Goal: Transaction & Acquisition: Purchase product/service

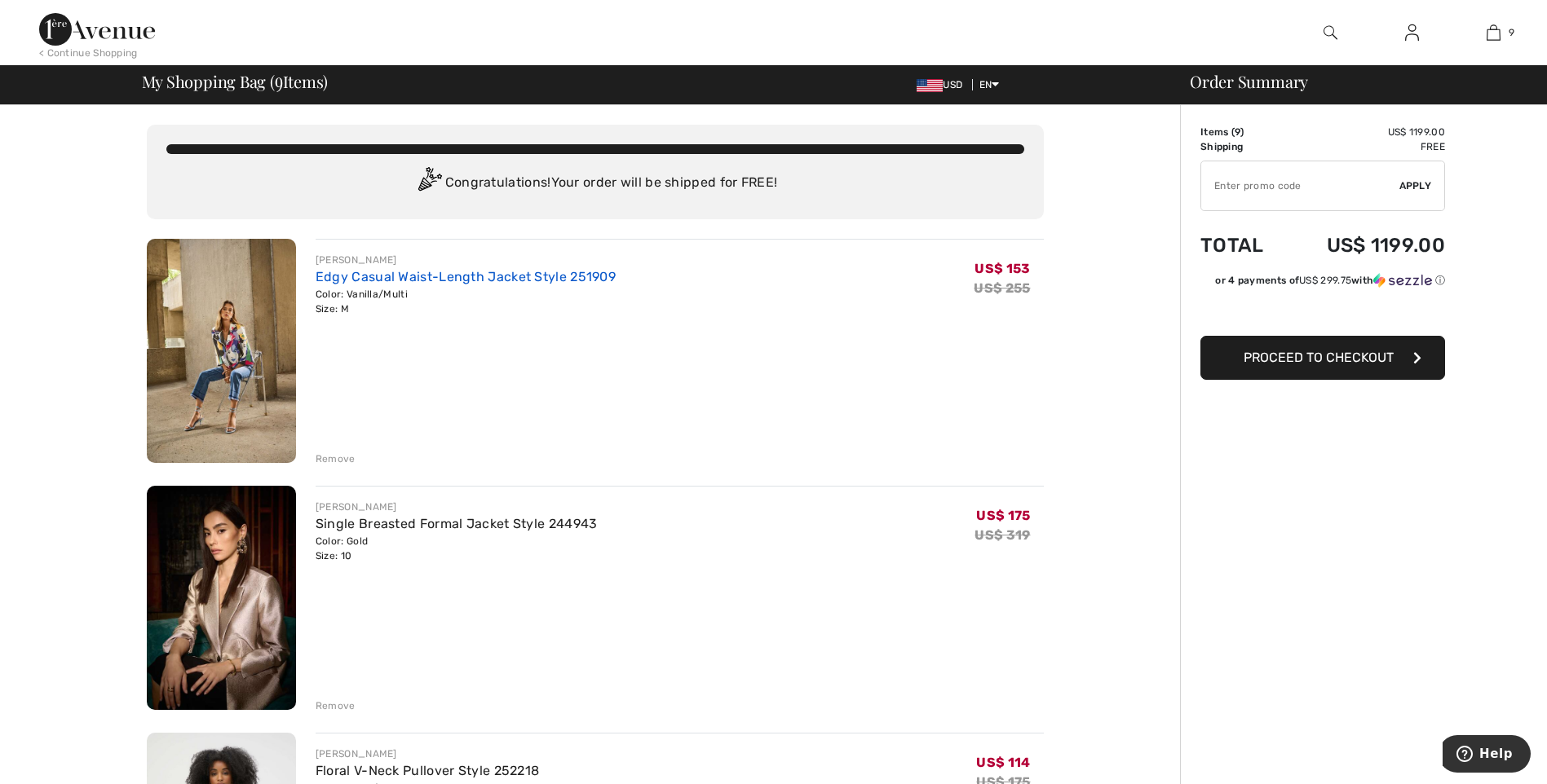
click at [429, 277] on link "Edgy Casual Waist-Length Jacket Style 251909" at bounding box center [465, 277] width 300 height 16
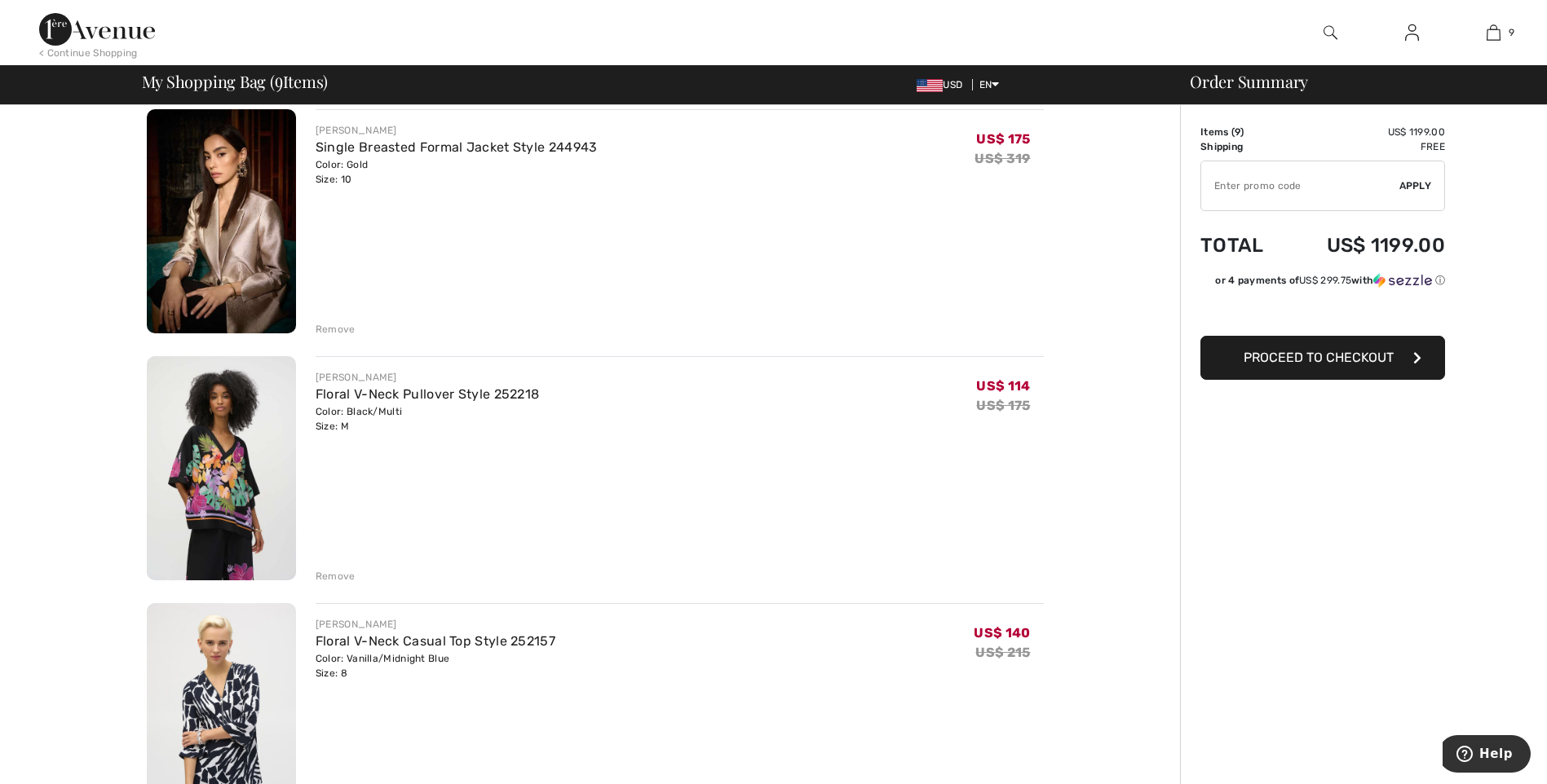
scroll to position [571, 0]
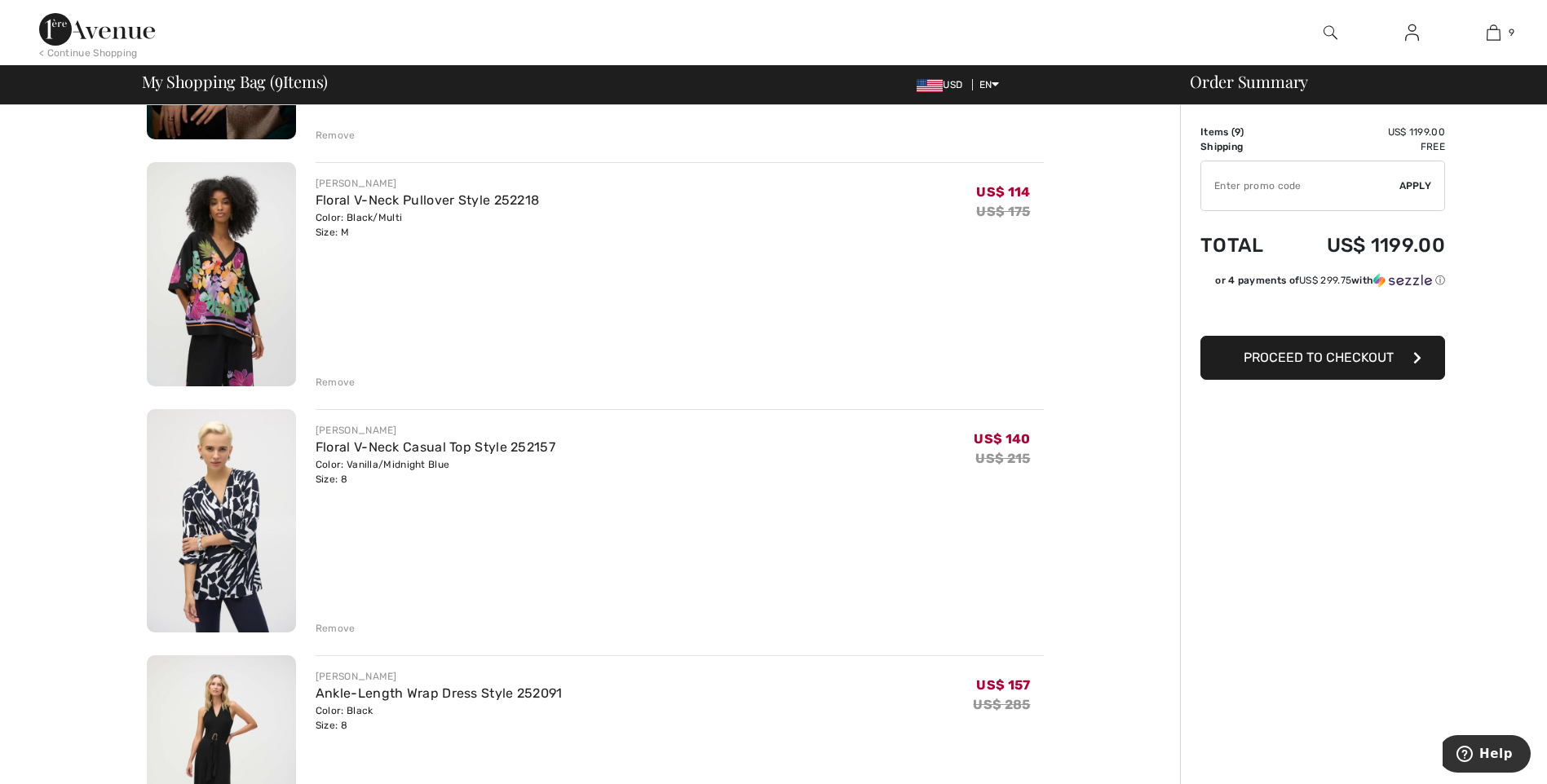
click at [341, 630] on div "Remove" at bounding box center [335, 629] width 40 height 15
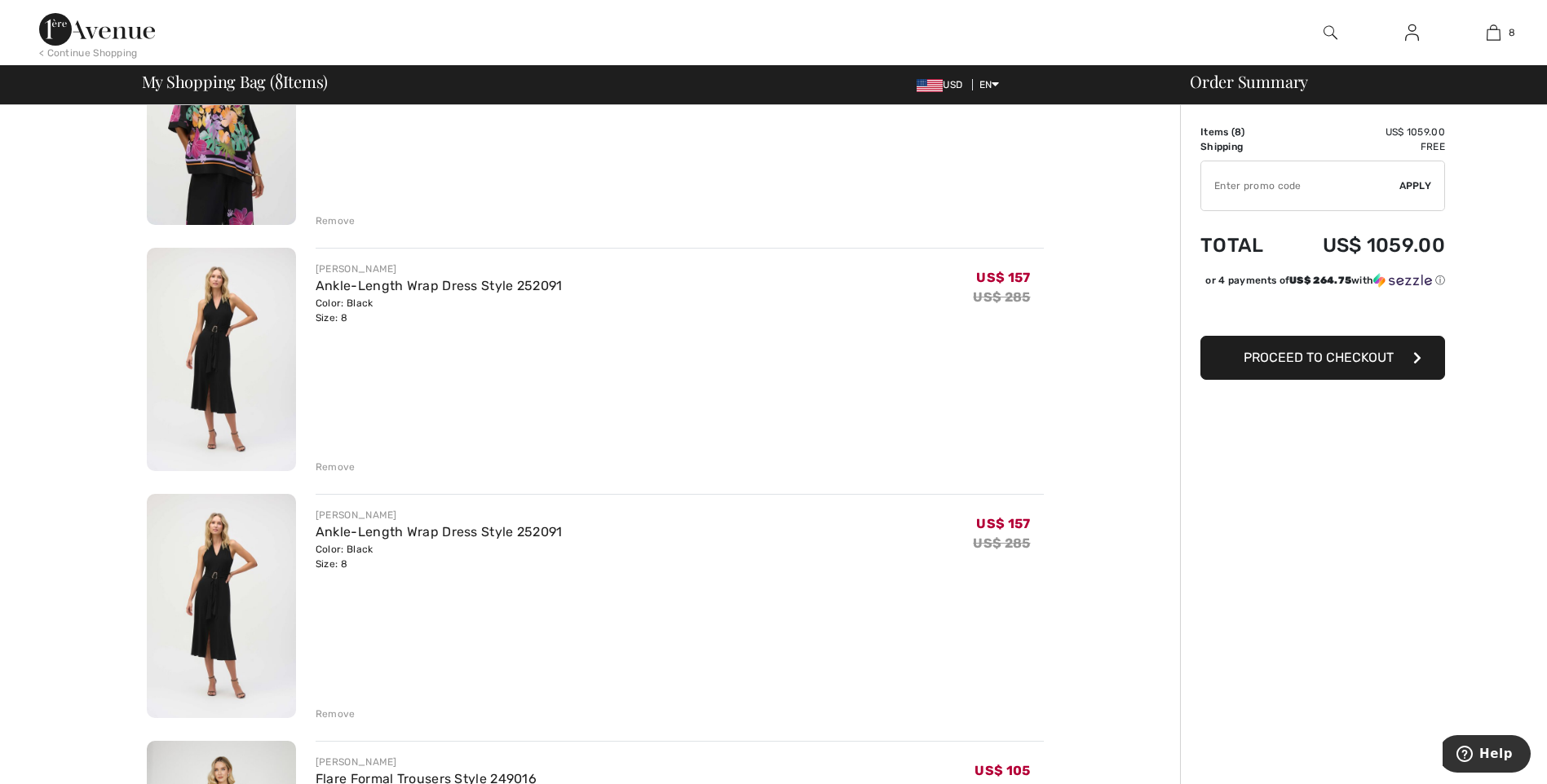
scroll to position [734, 0]
click at [339, 713] on div "Remove" at bounding box center [335, 712] width 40 height 15
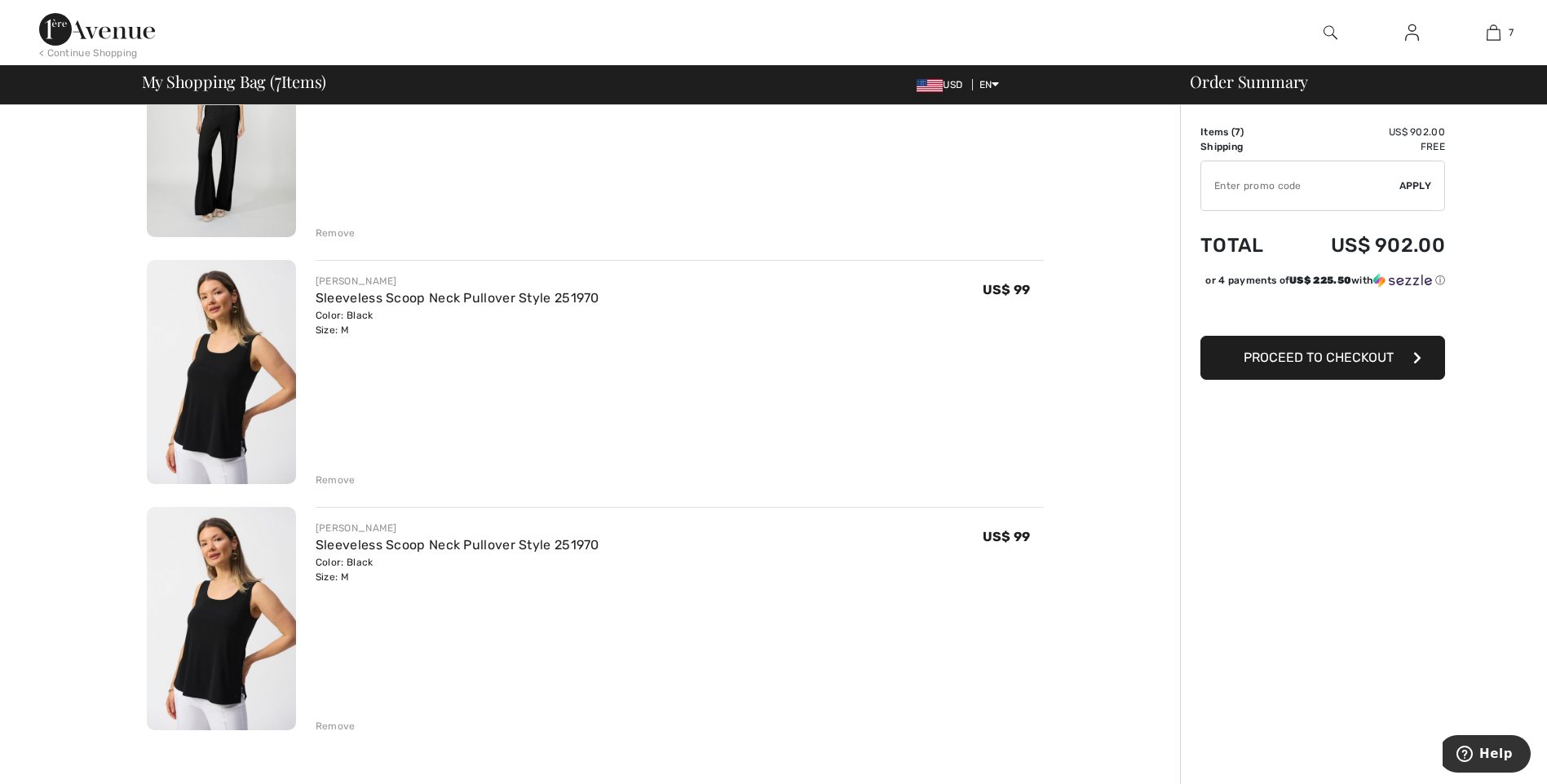
scroll to position [1223, 0]
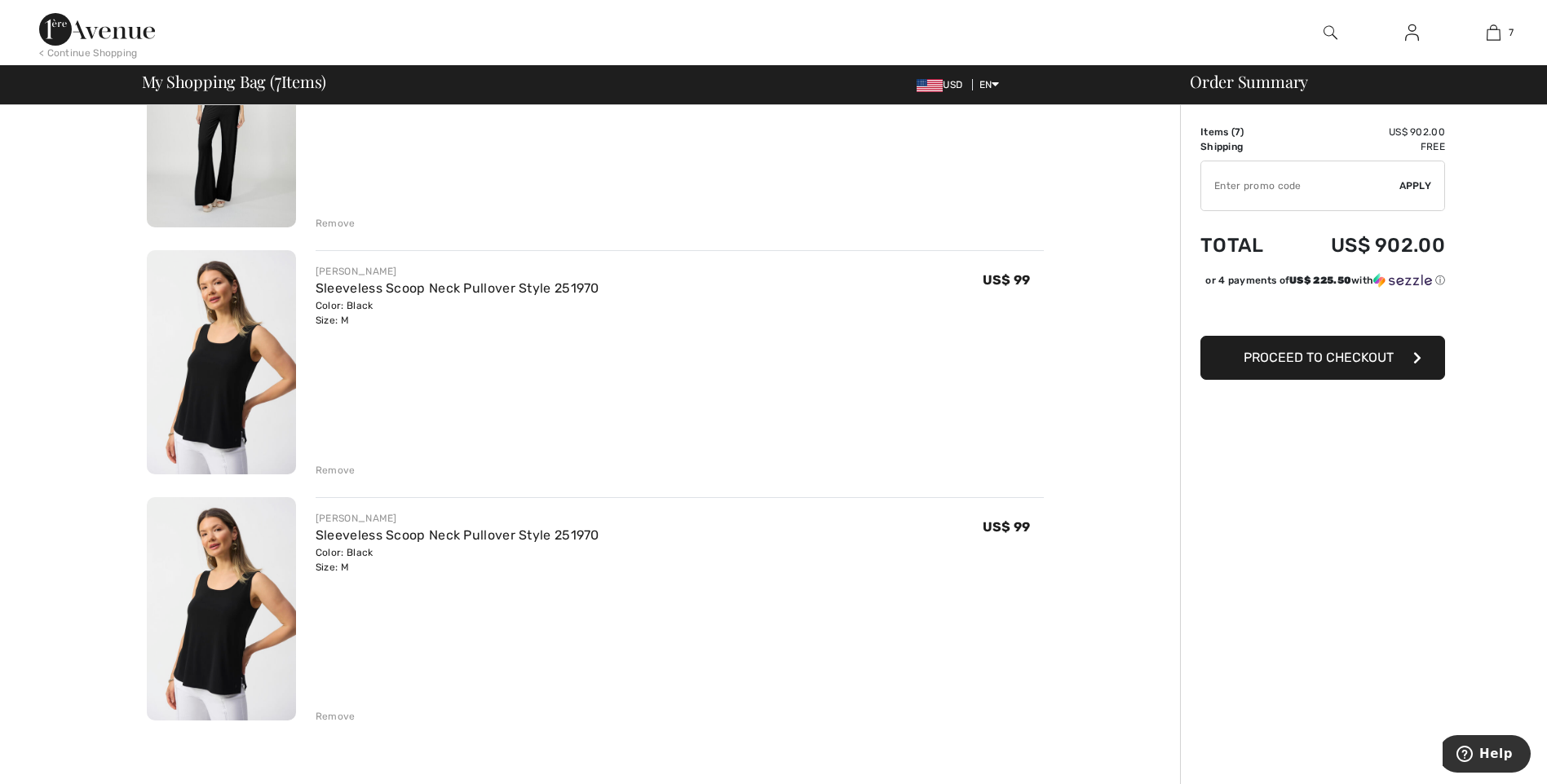
click at [331, 468] on div "Remove" at bounding box center [335, 471] width 40 height 15
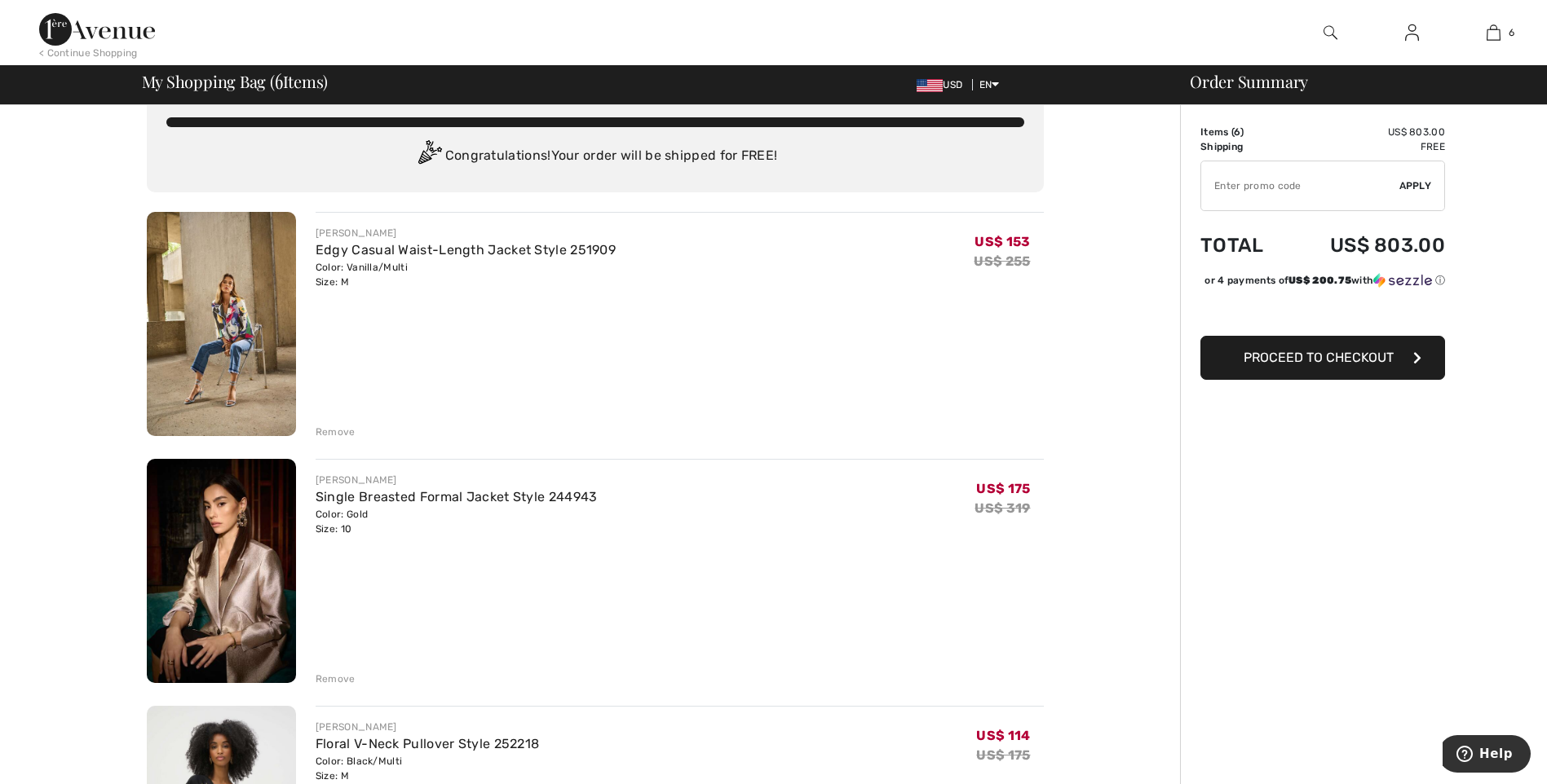
scroll to position [0, 0]
